Goal: Task Accomplishment & Management: Manage account settings

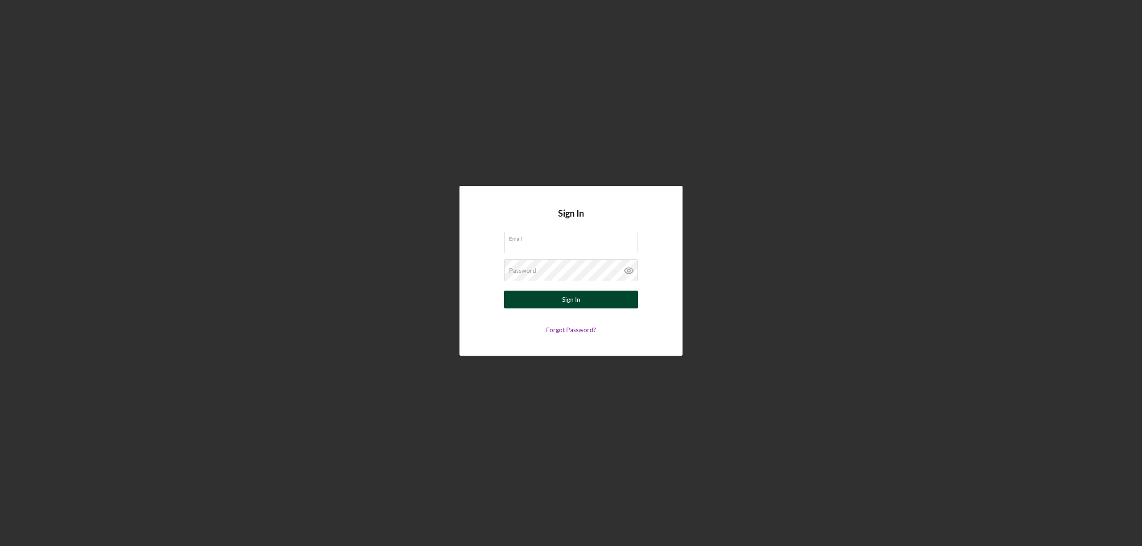
type input "[EMAIL_ADDRESS][DOMAIN_NAME]"
click at [587, 296] on button "Sign In" at bounding box center [571, 300] width 134 height 18
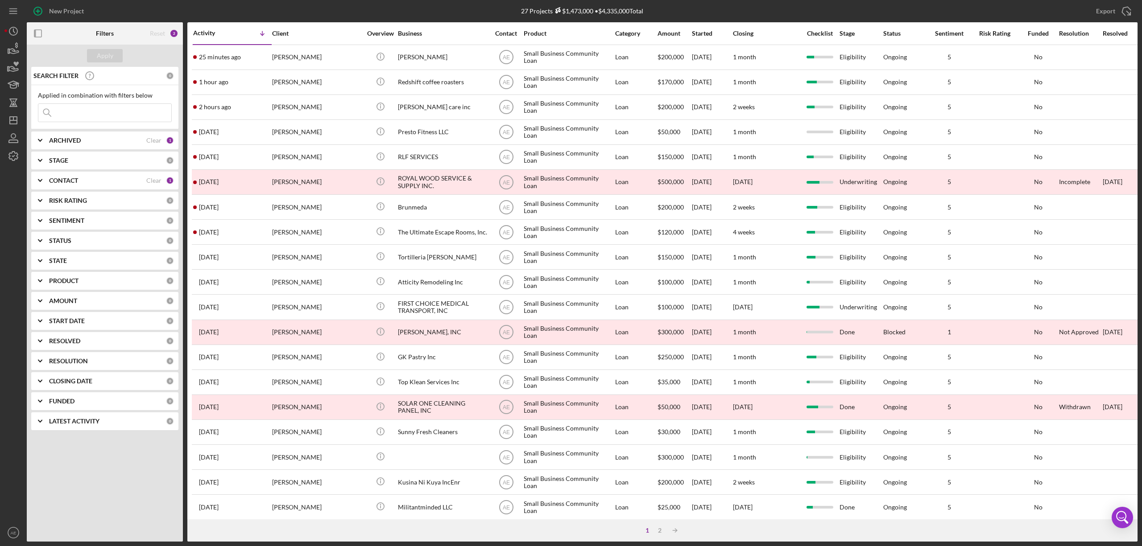
click at [84, 181] on div "CONTACT" at bounding box center [97, 180] width 97 height 7
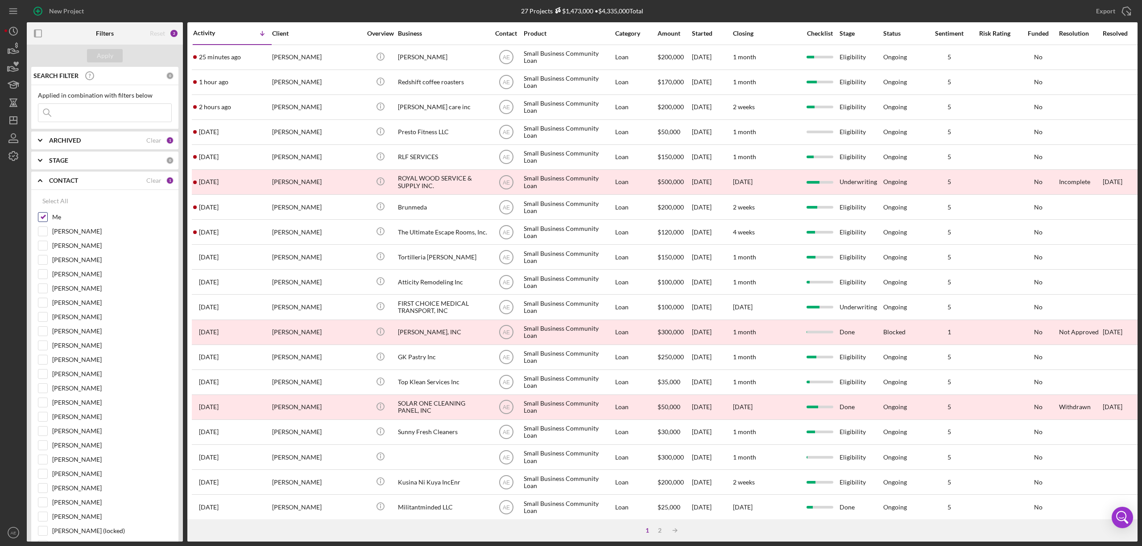
click at [44, 218] on input "Me" at bounding box center [42, 217] width 9 height 9
checkbox input "false"
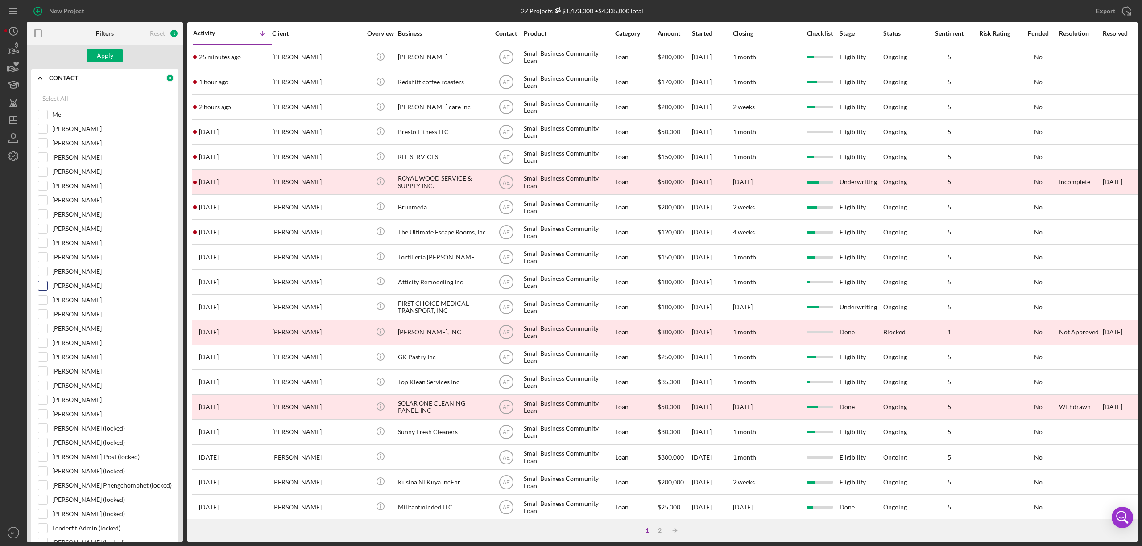
scroll to position [119, 0]
click at [43, 199] on input "[PERSON_NAME]" at bounding box center [42, 198] width 9 height 9
click at [102, 52] on div "Apply" at bounding box center [105, 55] width 17 height 13
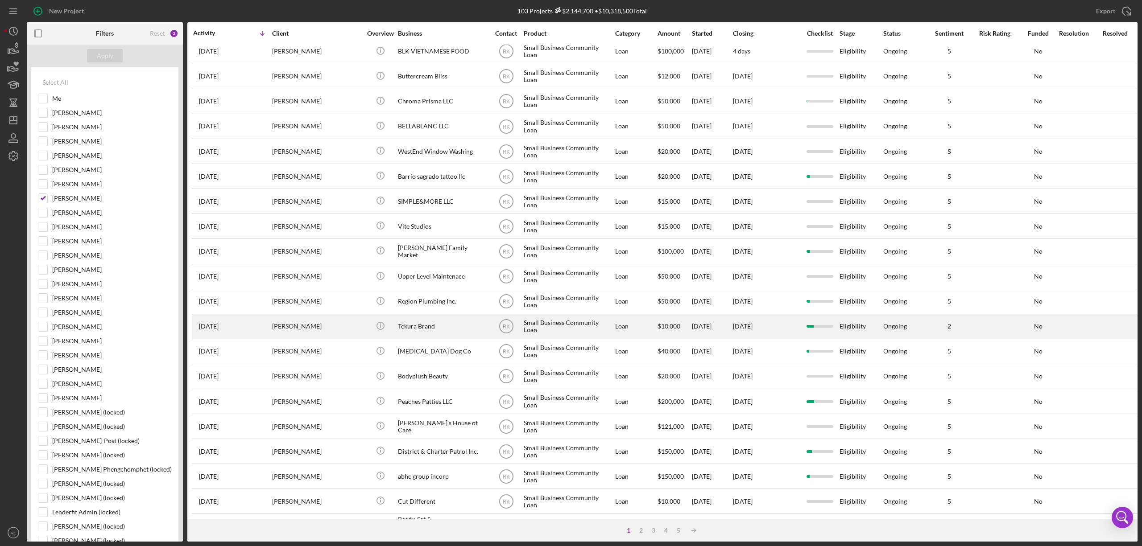
scroll to position [0, 0]
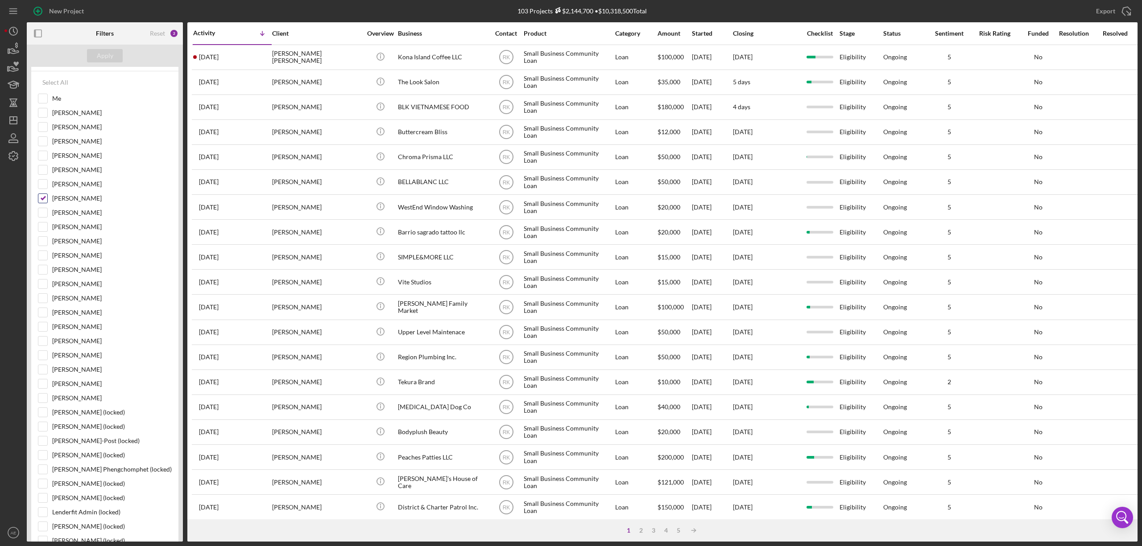
click at [42, 200] on input "[PERSON_NAME]" at bounding box center [42, 198] width 9 height 9
checkbox input "false"
click at [41, 188] on input "[PERSON_NAME]" at bounding box center [42, 184] width 9 height 9
click at [93, 59] on button "Apply" at bounding box center [105, 55] width 36 height 13
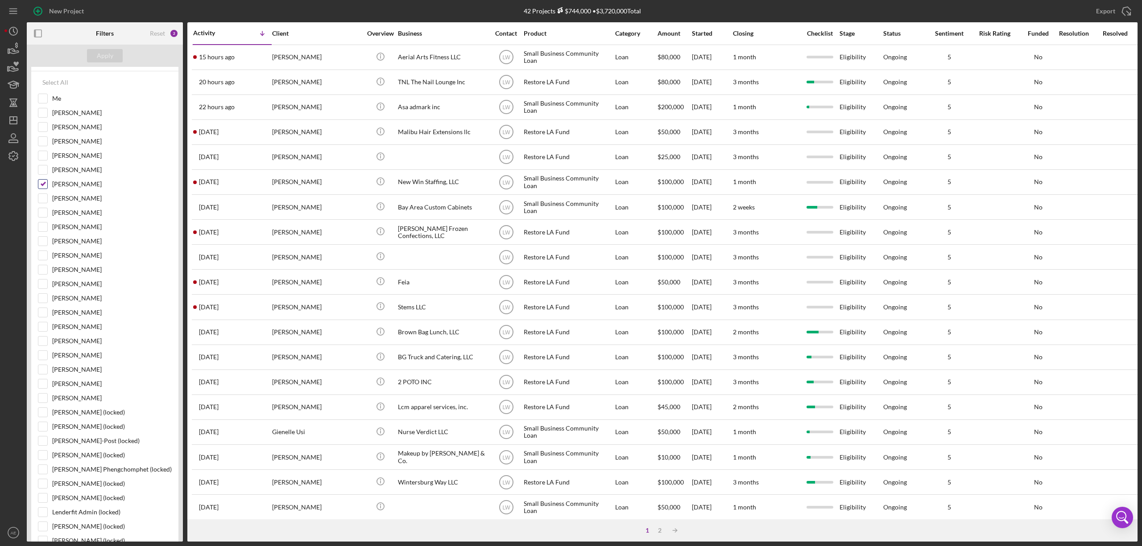
click at [43, 189] on input "[PERSON_NAME]" at bounding box center [42, 184] width 9 height 9
checkbox input "false"
click at [41, 231] on input "[PERSON_NAME]" at bounding box center [42, 227] width 9 height 9
click at [105, 58] on div "Apply" at bounding box center [105, 55] width 17 height 13
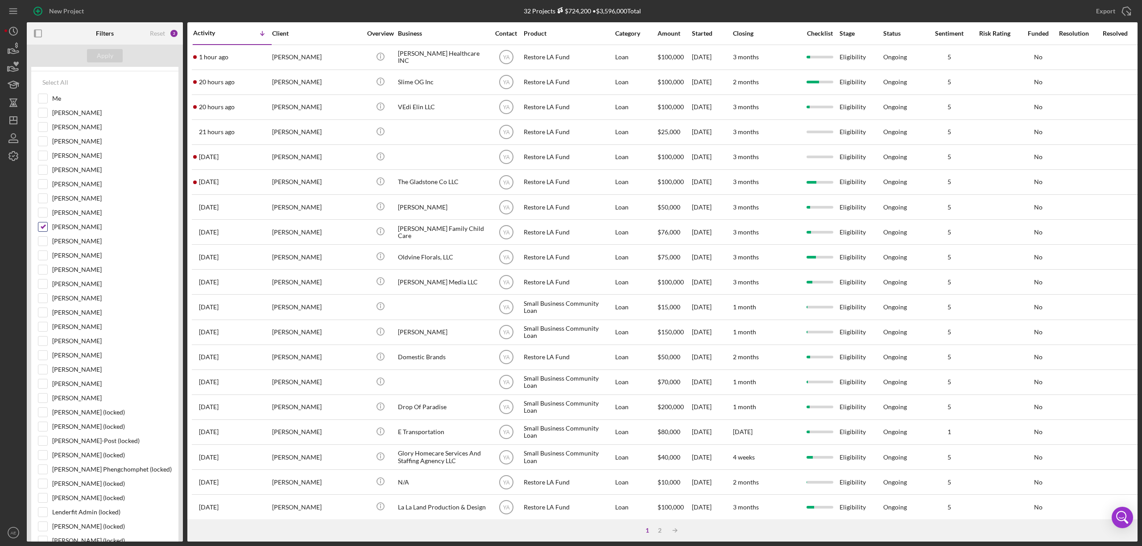
click at [41, 230] on input "[PERSON_NAME]" at bounding box center [42, 227] width 9 height 9
checkbox input "false"
click at [38, 289] on input "[PERSON_NAME]" at bounding box center [42, 284] width 9 height 9
click at [111, 50] on div "Apply" at bounding box center [105, 55] width 17 height 13
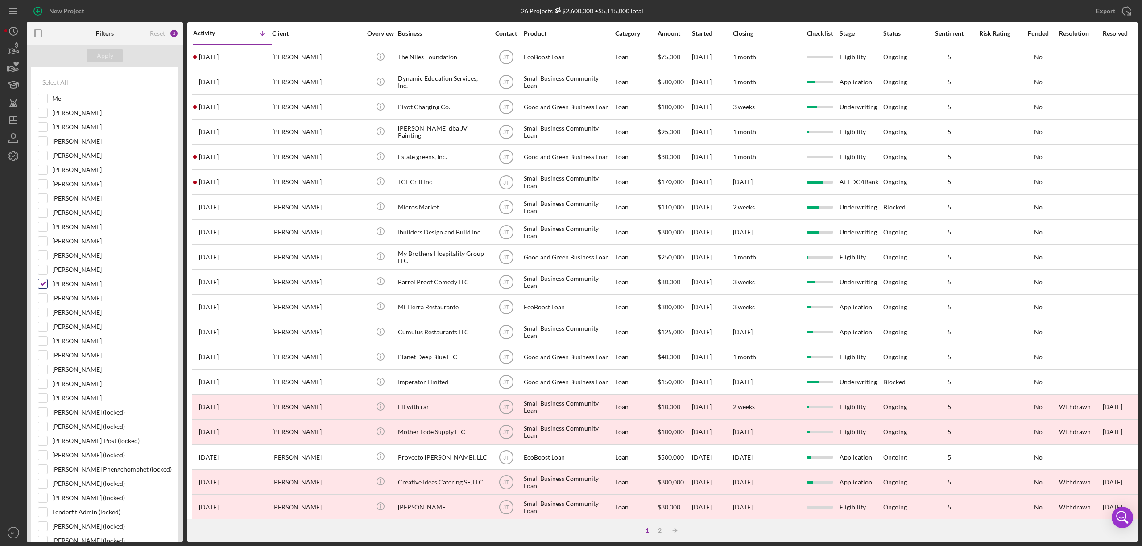
click at [41, 288] on input "[PERSON_NAME]" at bounding box center [42, 284] width 9 height 9
checkbox input "false"
click at [46, 359] on input "[PERSON_NAME]" at bounding box center [42, 355] width 9 height 9
click at [107, 59] on div "Apply" at bounding box center [105, 55] width 17 height 13
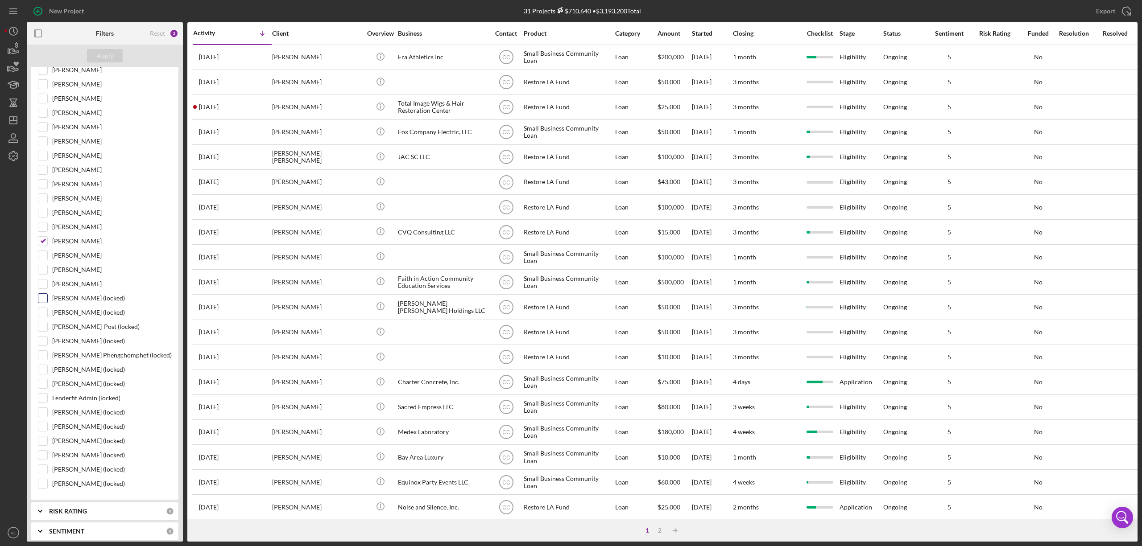
scroll to position [238, 0]
click at [40, 241] on input "[PERSON_NAME]" at bounding box center [42, 236] width 9 height 9
checkbox input "false"
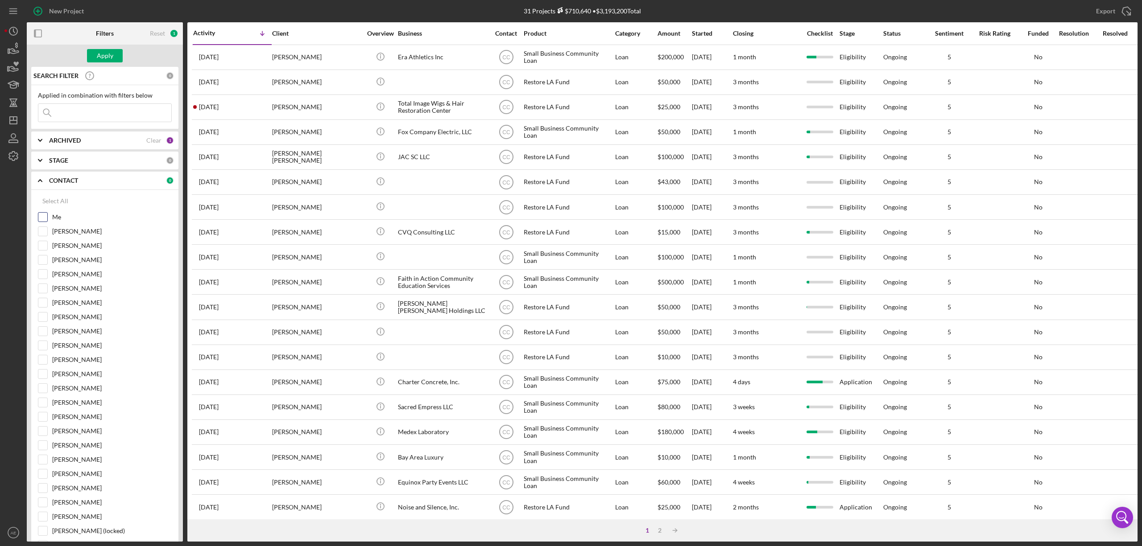
click at [40, 217] on input "Me" at bounding box center [42, 217] width 9 height 9
checkbox input "true"
click at [113, 59] on button "Apply" at bounding box center [105, 55] width 36 height 13
